Goal: Find specific page/section: Find specific page/section

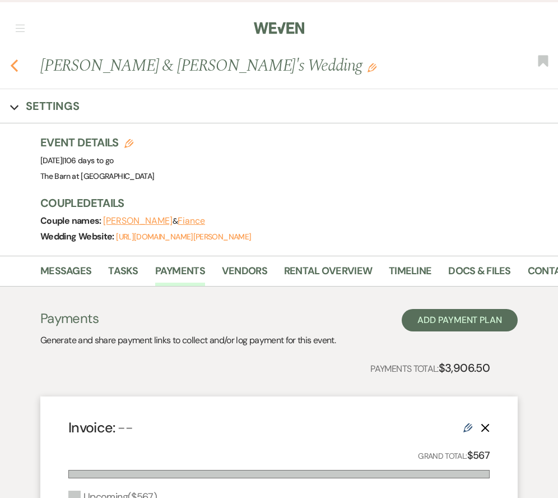
click at [15, 69] on use "button" at bounding box center [14, 65] width 7 height 12
click at [11, 61] on icon "Previous" at bounding box center [14, 65] width 8 height 13
click at [104, 55] on h1 "Ashley Carranza & Fiance's Wedding Edit" at bounding box center [245, 66] width 410 height 24
click at [291, 35] on img at bounding box center [279, 28] width 50 height 24
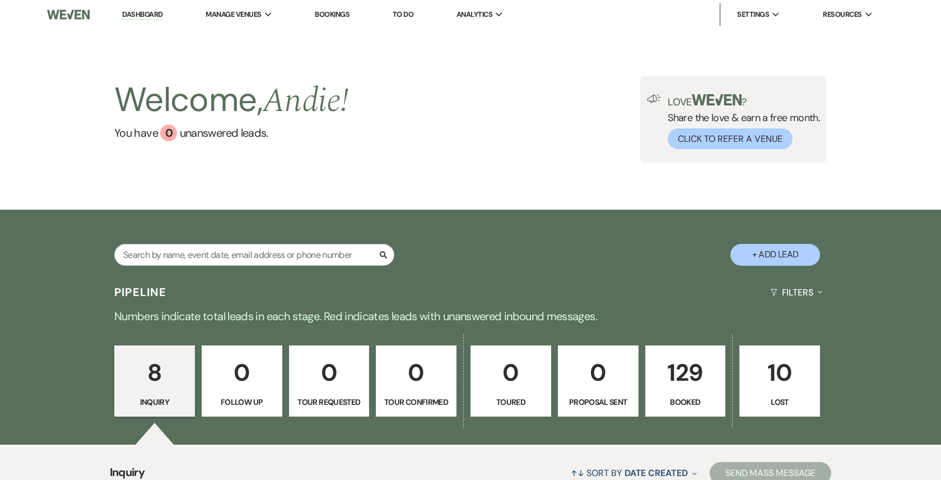
click at [243, 274] on div "Search" at bounding box center [254, 259] width 280 height 31
click at [241, 261] on input "text" at bounding box center [254, 255] width 280 height 22
type input "shook"
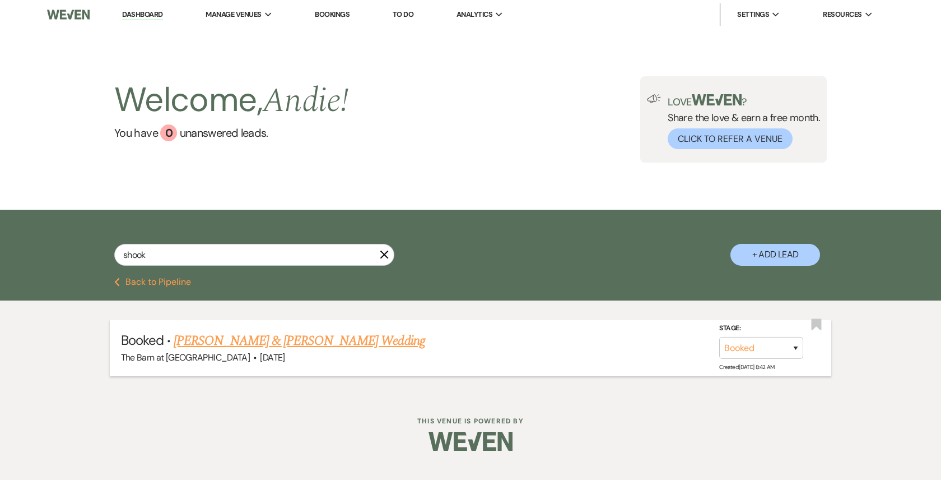
click at [333, 337] on link "[PERSON_NAME] & [PERSON_NAME] Wedding" at bounding box center [299, 341] width 251 height 20
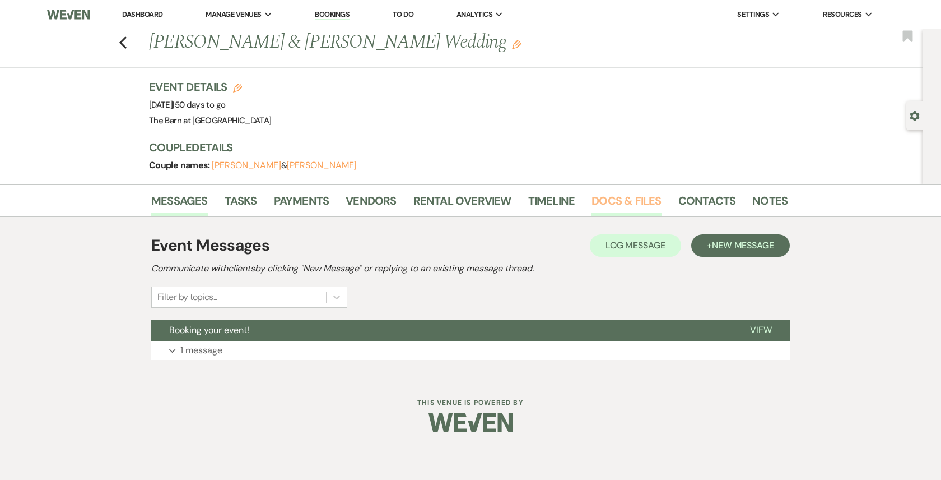
click at [627, 205] on link "Docs & Files" at bounding box center [626, 204] width 69 height 25
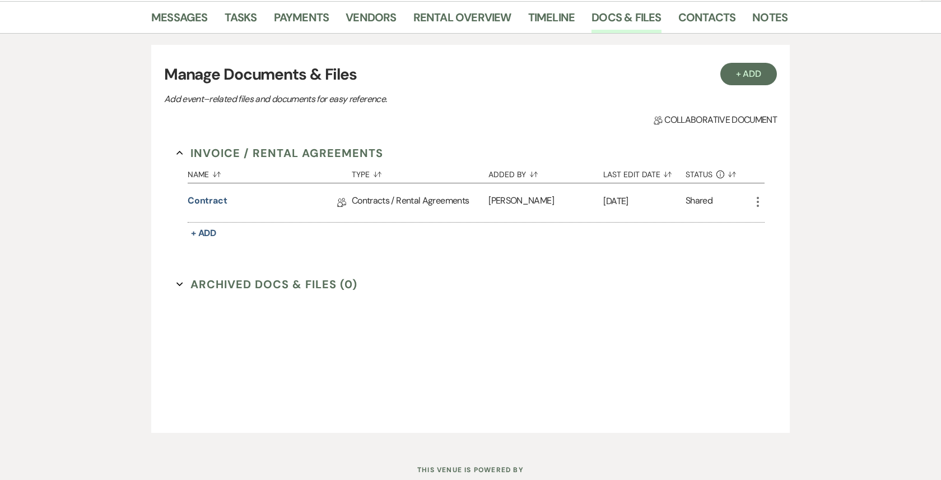
scroll to position [203, 0]
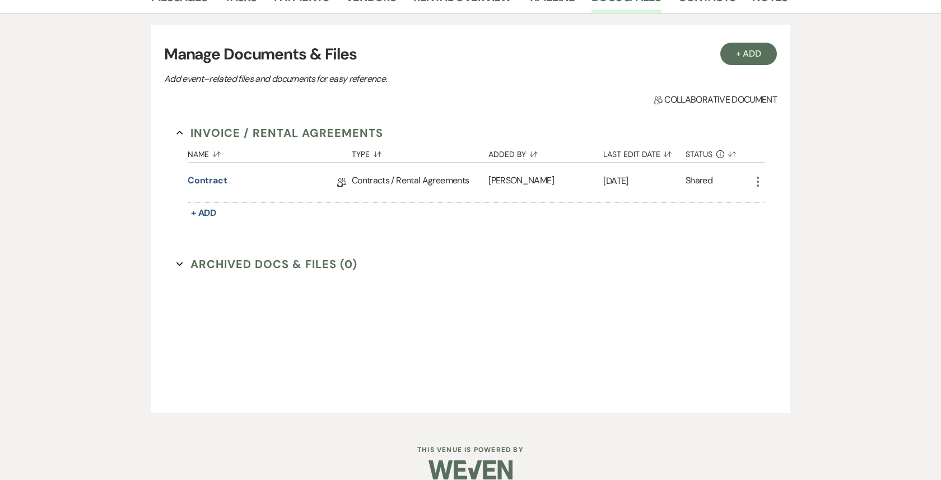
click at [405, 179] on div "Contracts / Rental Agreements" at bounding box center [420, 182] width 137 height 39
click at [209, 175] on link "Contract" at bounding box center [208, 182] width 40 height 17
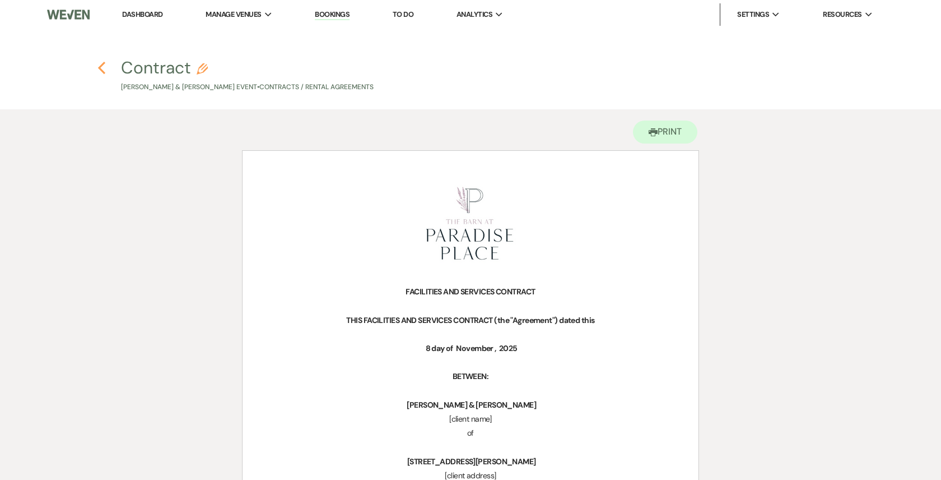
click at [103, 68] on icon "Previous" at bounding box center [101, 67] width 8 height 13
